Goal: Information Seeking & Learning: Learn about a topic

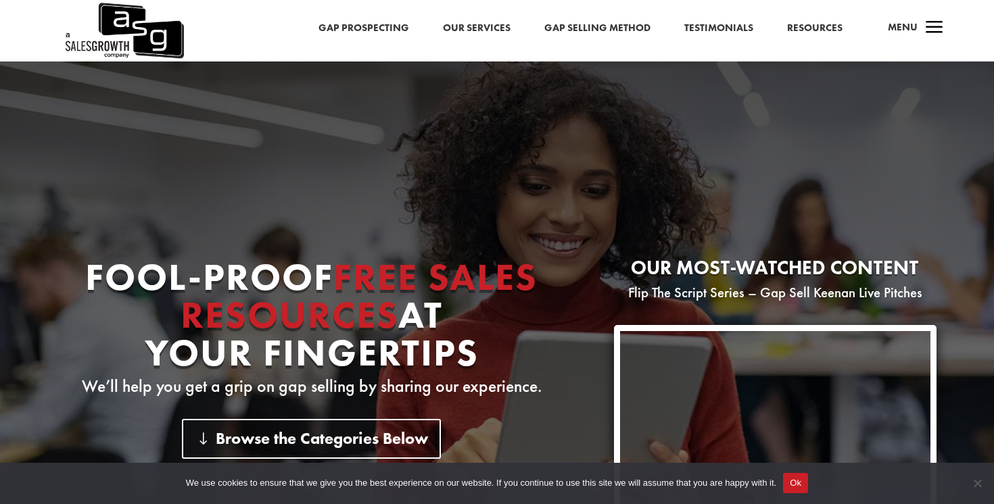
click at [814, 28] on link "Resources" at bounding box center [814, 29] width 55 height 18
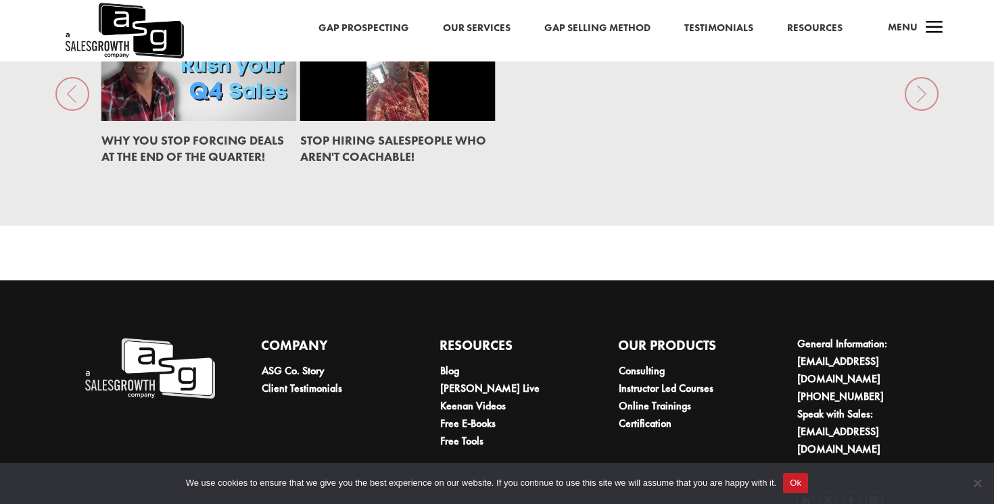
scroll to position [2020, 0]
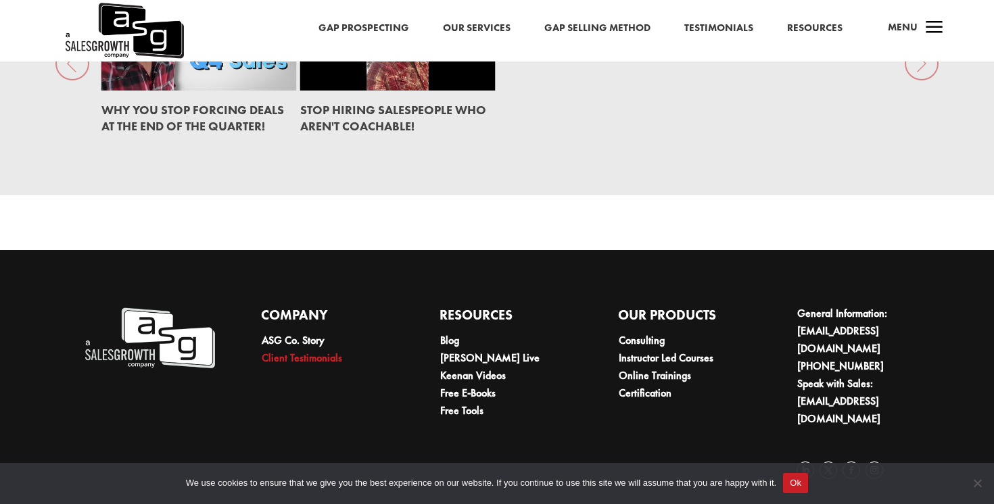
click at [333, 360] on link "Client Testimonials" at bounding box center [302, 358] width 80 height 14
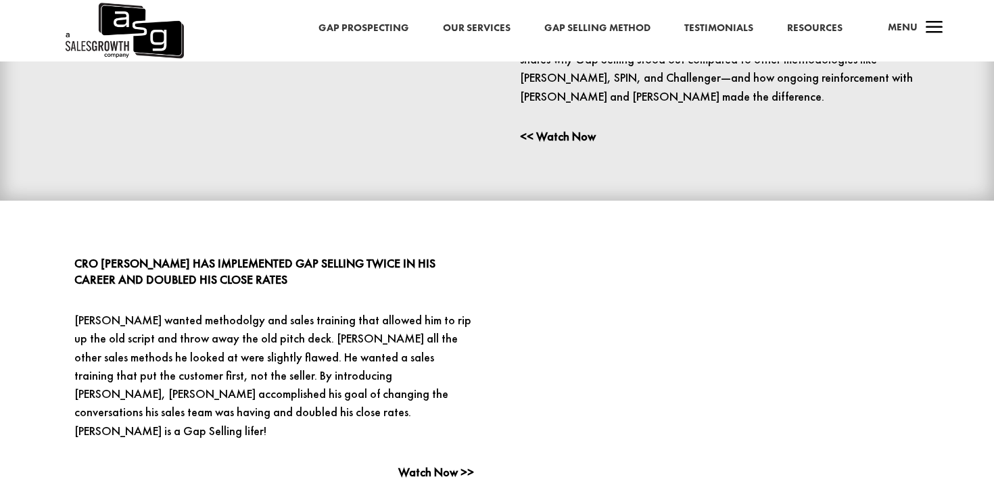
scroll to position [678, 0]
